Goal: Navigation & Orientation: Find specific page/section

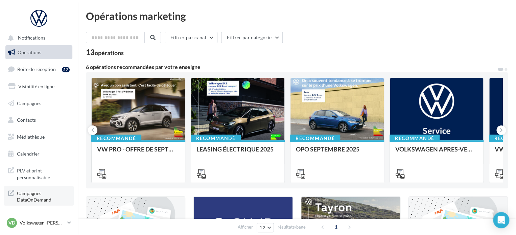
scroll to position [0, 0]
click at [53, 223] on p "Volkswagen [PERSON_NAME]" at bounding box center [42, 223] width 45 height 7
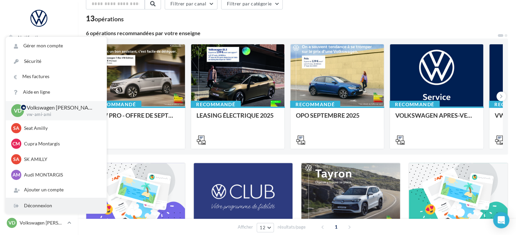
scroll to position [0, 0]
click at [205, 156] on div "Filtrer par canal Filtrer par catégorie 13 opérations 6 opérations recommandées…" at bounding box center [297, 204] width 422 height 412
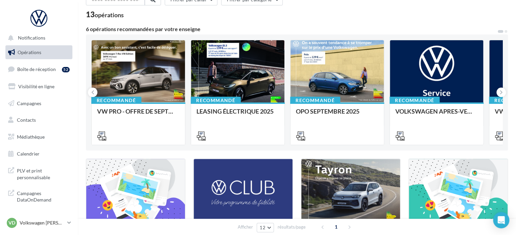
scroll to position [34, 0]
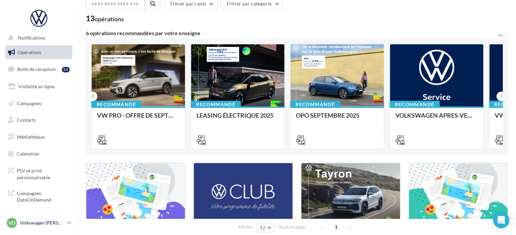
click at [42, 221] on p "Volkswagen [PERSON_NAME]" at bounding box center [42, 223] width 45 height 7
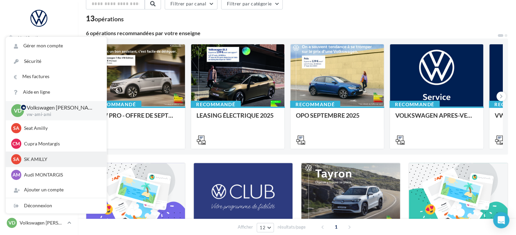
click at [39, 166] on div "SA SK AMILLY [PERSON_NAME]-duf" at bounding box center [56, 160] width 101 height 16
click at [38, 160] on p "SK AMILLY" at bounding box center [61, 159] width 74 height 7
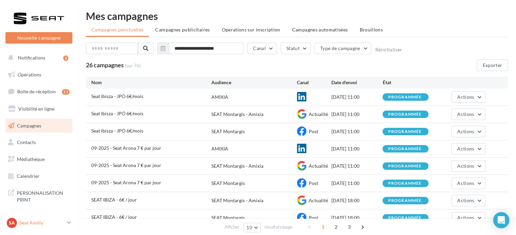
click at [44, 223] on p "Seat Amilly" at bounding box center [42, 223] width 45 height 7
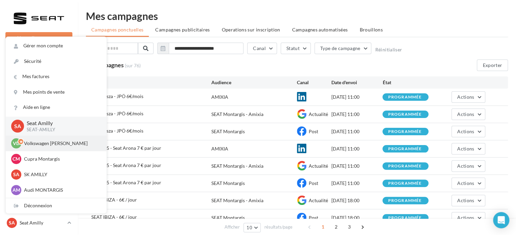
click at [38, 143] on p "Volkswagen [PERSON_NAME]" at bounding box center [61, 143] width 74 height 7
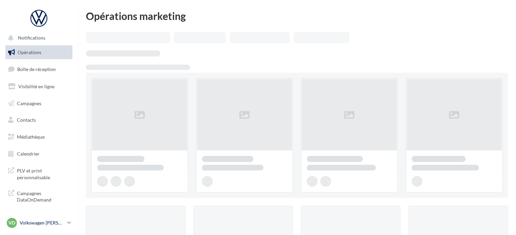
click at [40, 222] on p "Volkswagen [PERSON_NAME]" at bounding box center [42, 223] width 45 height 7
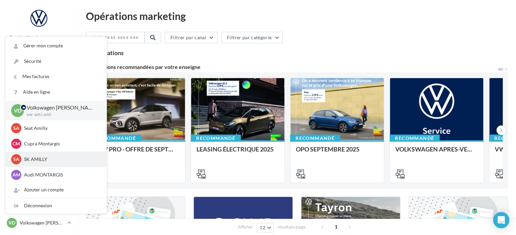
click at [38, 158] on p "SK AMILLY" at bounding box center [61, 159] width 74 height 7
